Goal: Find specific page/section: Find specific page/section

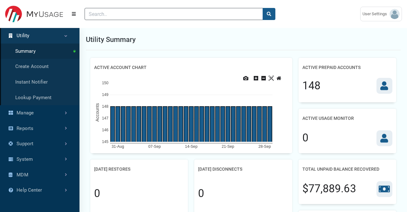
scroll to position [3, 0]
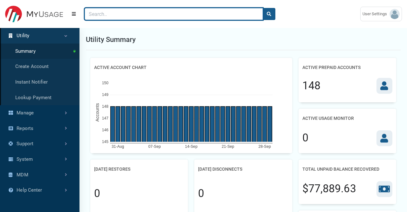
click at [104, 14] on input "Search" at bounding box center [174, 14] width 179 height 12
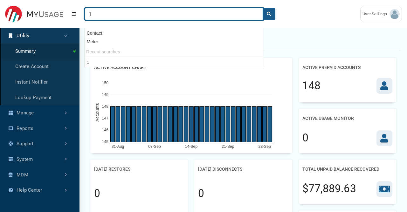
type input "1"
click at [263, 8] on button "search" at bounding box center [269, 14] width 13 height 12
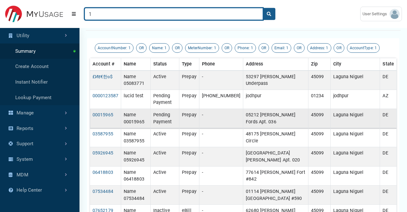
scroll to position [33, 0]
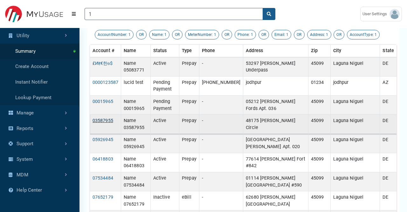
click at [105, 118] on link "03587955" at bounding box center [103, 120] width 21 height 5
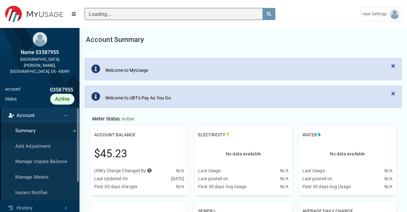
scroll to position [3, 0]
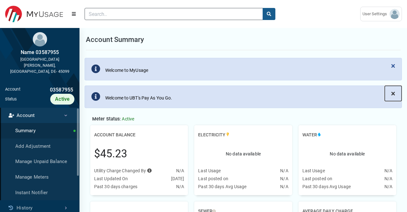
click at [394, 92] on span "×" at bounding box center [393, 93] width 4 height 9
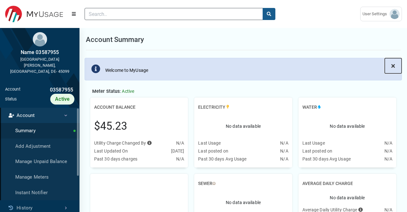
click at [394, 65] on span "×" at bounding box center [393, 65] width 4 height 9
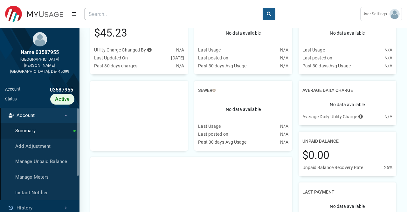
scroll to position [0, 0]
